Goal: Navigation & Orientation: Find specific page/section

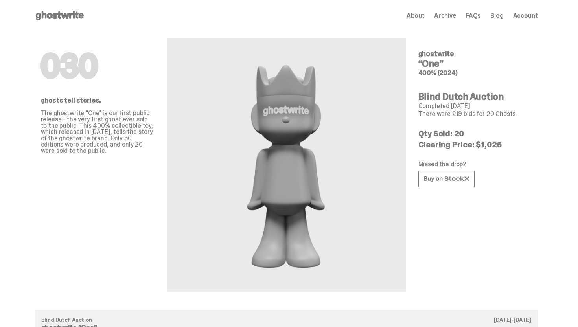
click at [73, 12] on icon at bounding box center [60, 15] width 50 height 13
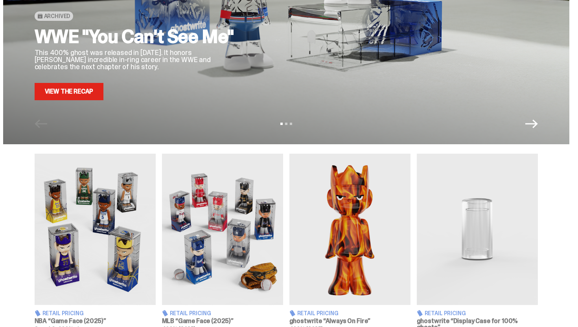
scroll to position [80, 0]
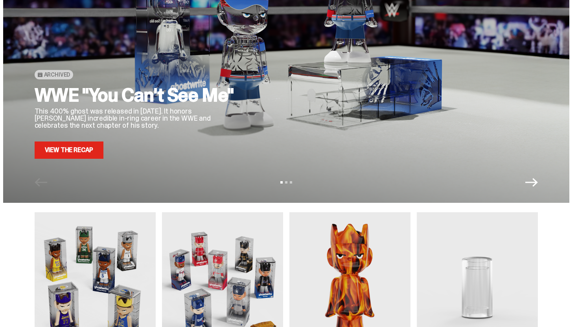
click at [87, 150] on link "View the Recap" at bounding box center [69, 149] width 69 height 17
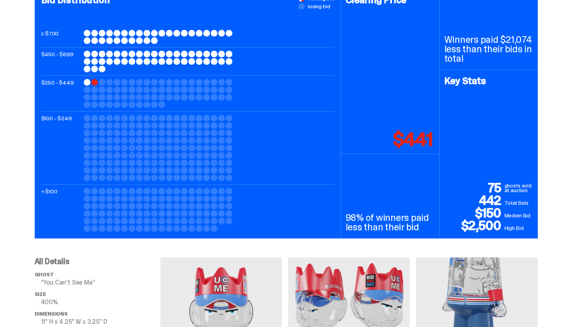
scroll to position [372, 0]
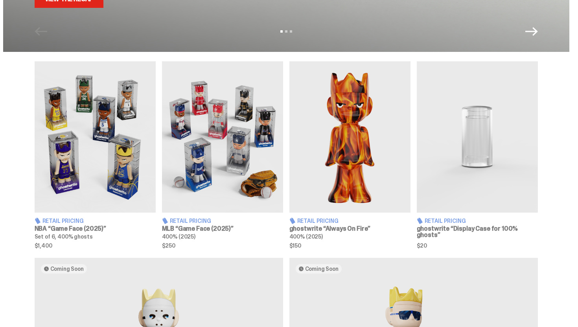
scroll to position [125, 0]
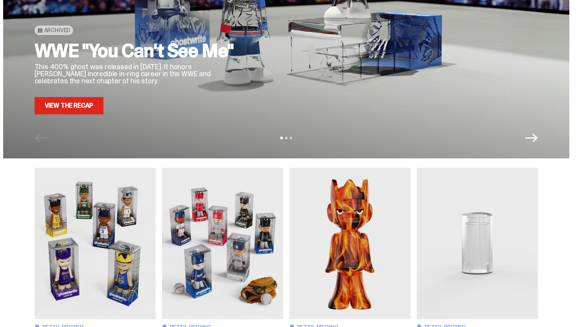
click at [369, 211] on img at bounding box center [349, 243] width 121 height 151
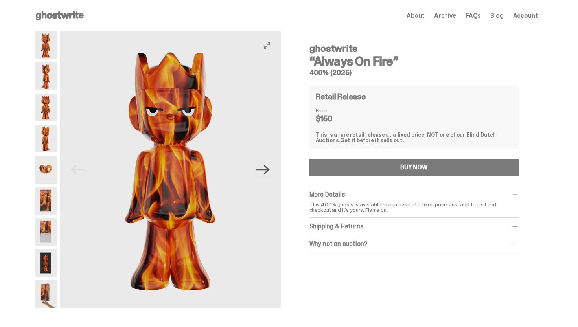
click at [260, 169] on icon "Next" at bounding box center [263, 170] width 14 height 14
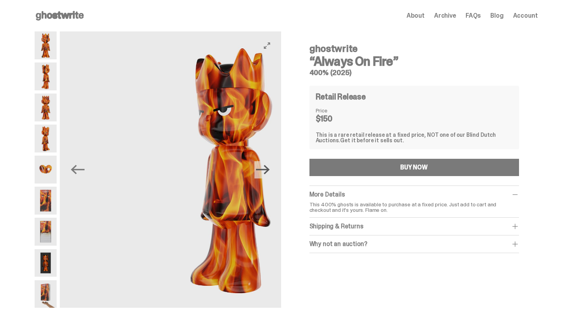
click at [260, 169] on icon "Next" at bounding box center [263, 169] width 14 height 9
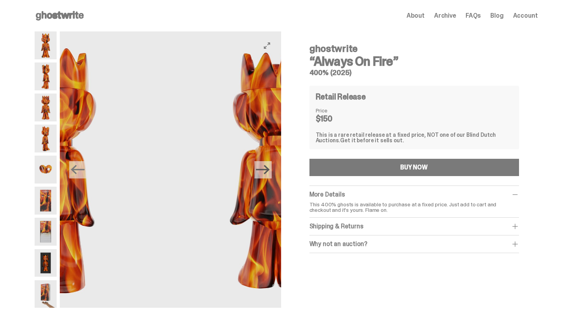
click at [260, 169] on icon "Next" at bounding box center [263, 169] width 14 height 9
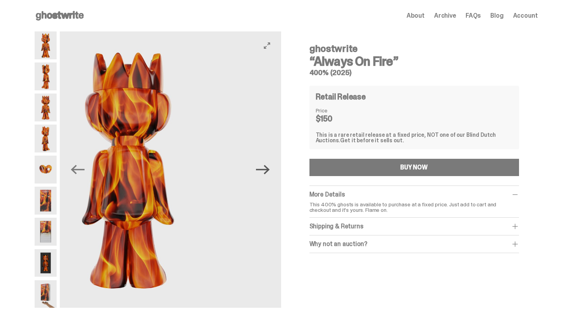
click at [260, 169] on icon "Next" at bounding box center [263, 169] width 14 height 9
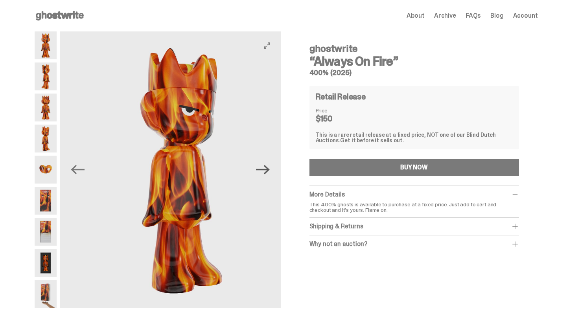
click at [260, 169] on icon "Next" at bounding box center [263, 169] width 14 height 9
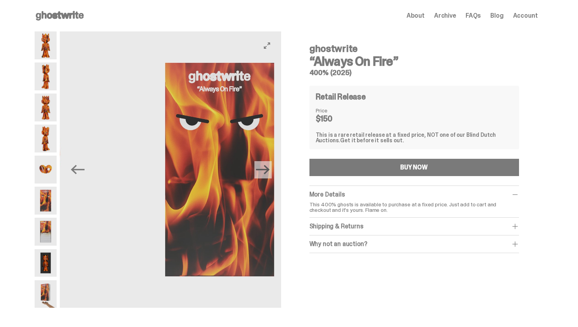
click at [260, 169] on icon "Next" at bounding box center [263, 169] width 14 height 9
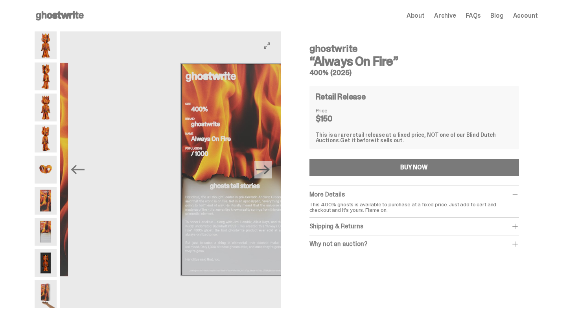
click at [260, 169] on icon "Next" at bounding box center [263, 169] width 14 height 9
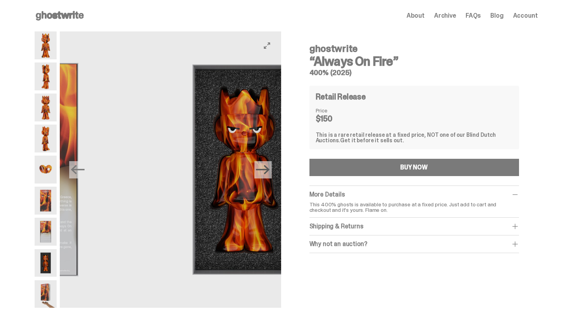
click at [260, 169] on icon "Next" at bounding box center [263, 169] width 14 height 9
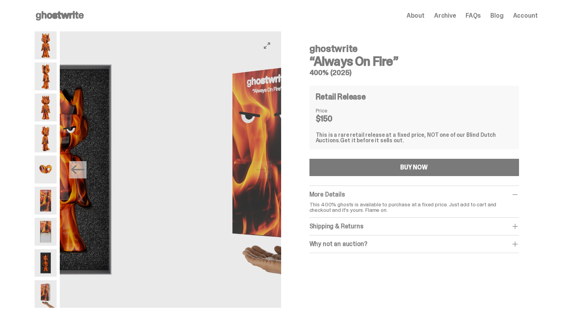
click at [260, 169] on img at bounding box center [279, 169] width 221 height 276
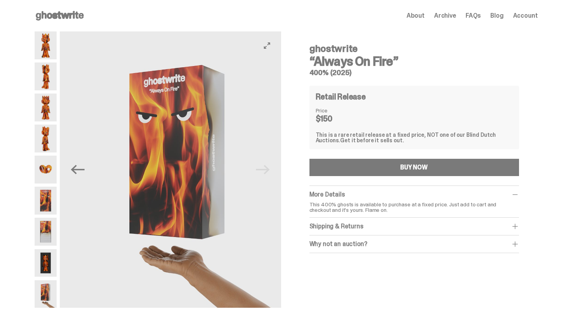
click at [260, 169] on img at bounding box center [176, 169] width 221 height 276
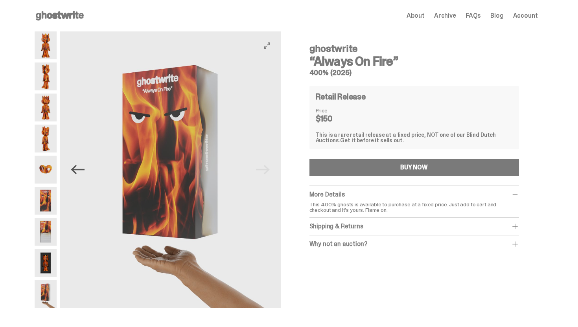
click at [80, 174] on icon "Previous" at bounding box center [78, 170] width 14 height 14
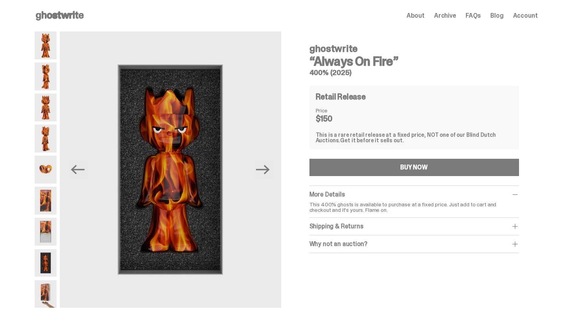
click at [462, 18] on div "About Archive FAQs Blog Account" at bounding box center [471, 15] width 131 height 9
click at [452, 16] on span "Archive" at bounding box center [445, 16] width 22 height 6
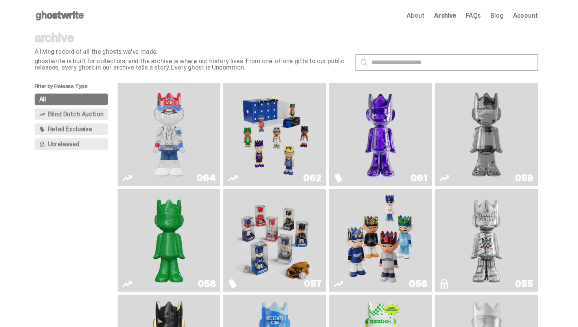
click at [54, 19] on icon at bounding box center [60, 15] width 50 height 13
